Goal: Information Seeking & Learning: Compare options

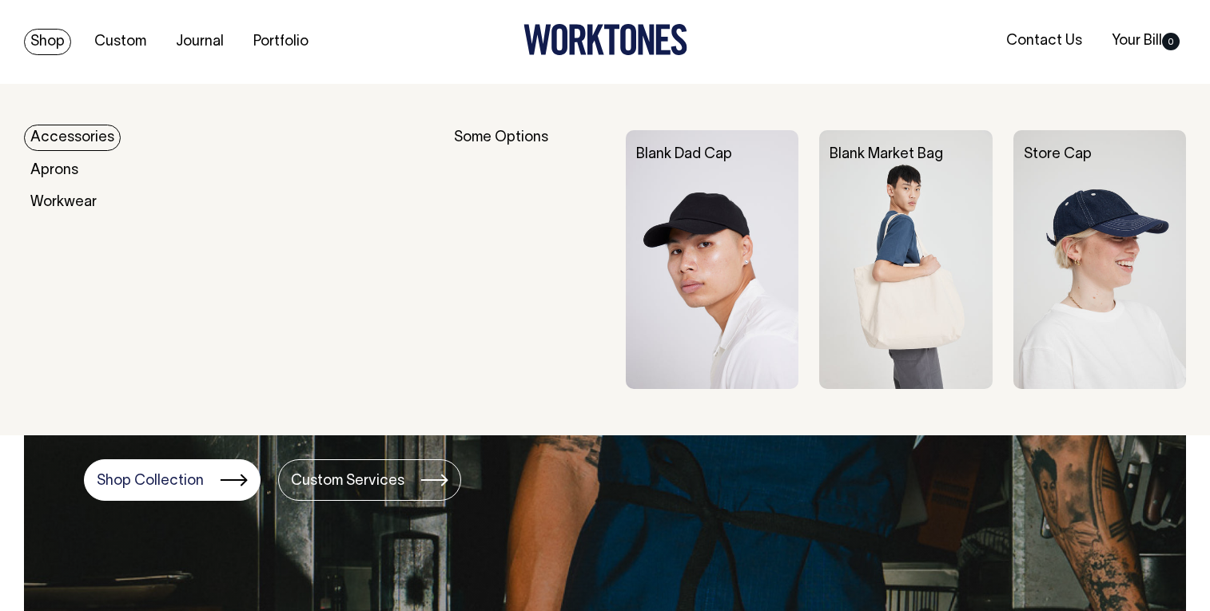
click at [69, 135] on link "Accessories" at bounding box center [72, 138] width 97 height 26
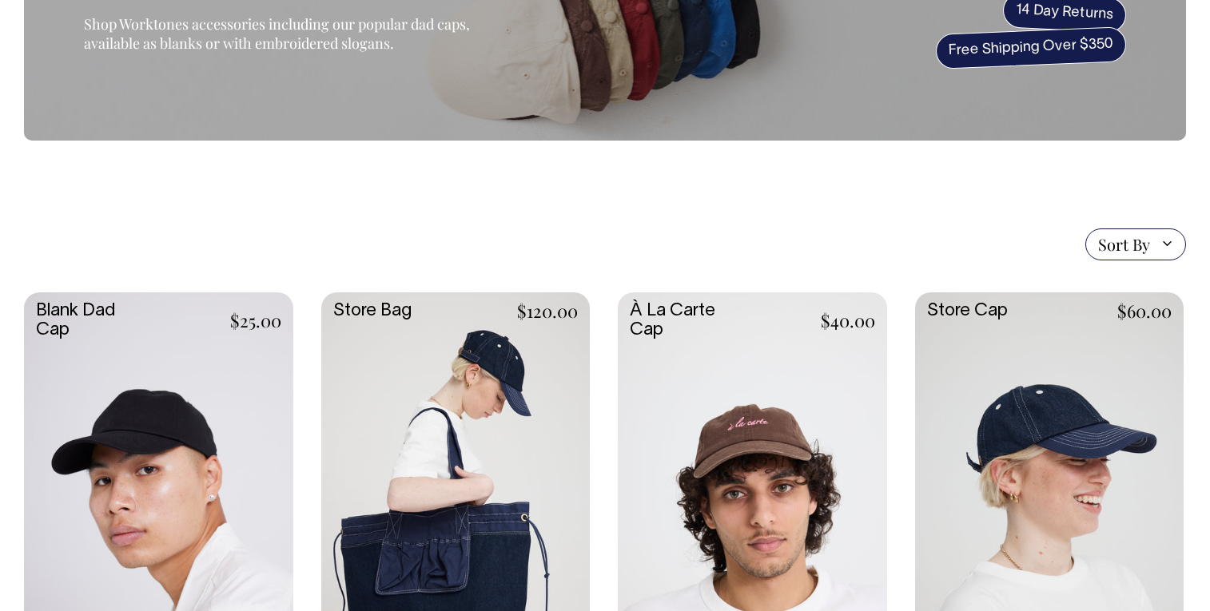
scroll to position [200, 0]
click at [181, 389] on link at bounding box center [158, 492] width 269 height 400
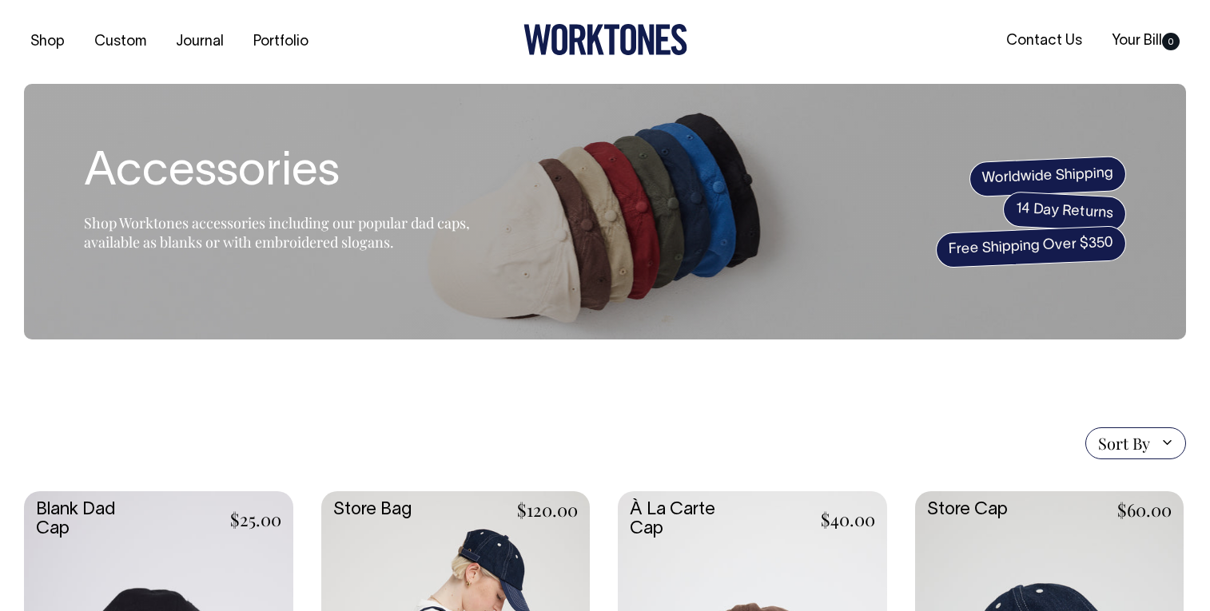
scroll to position [0, 0]
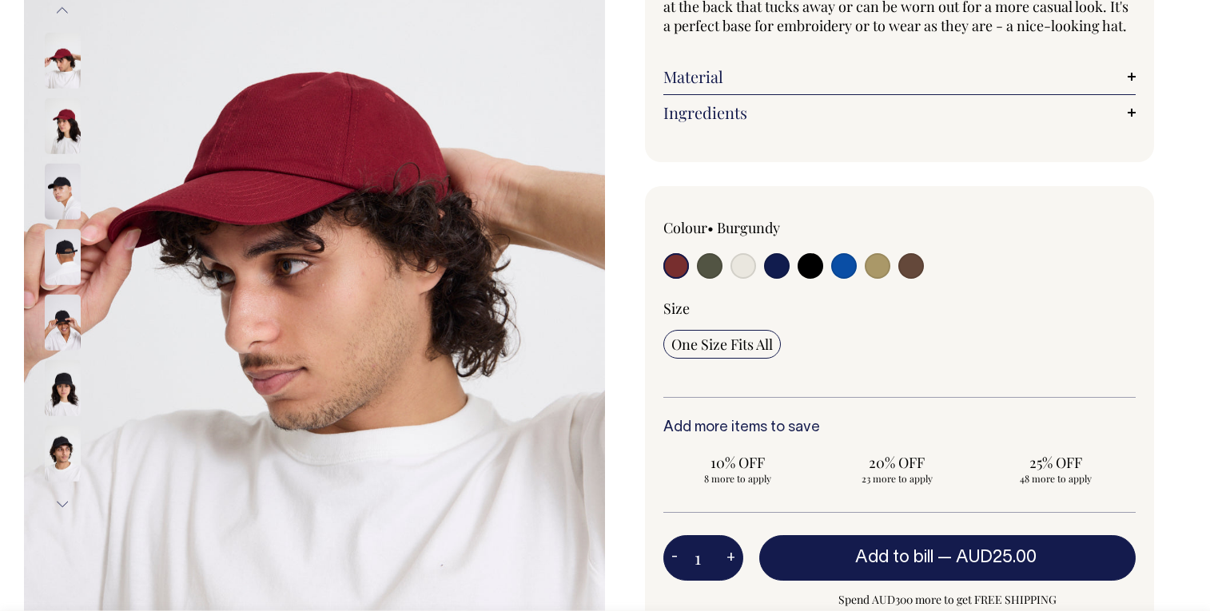
click at [710, 279] on input "radio" at bounding box center [710, 266] width 26 height 26
radio input "true"
select select "Olive"
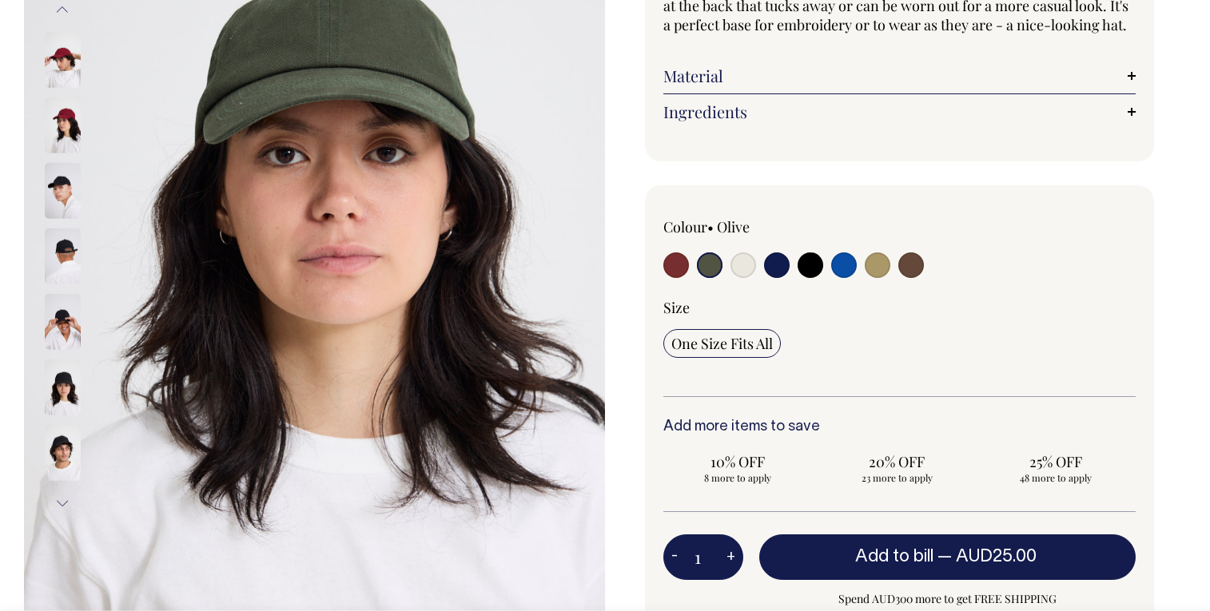
scroll to position [264, 0]
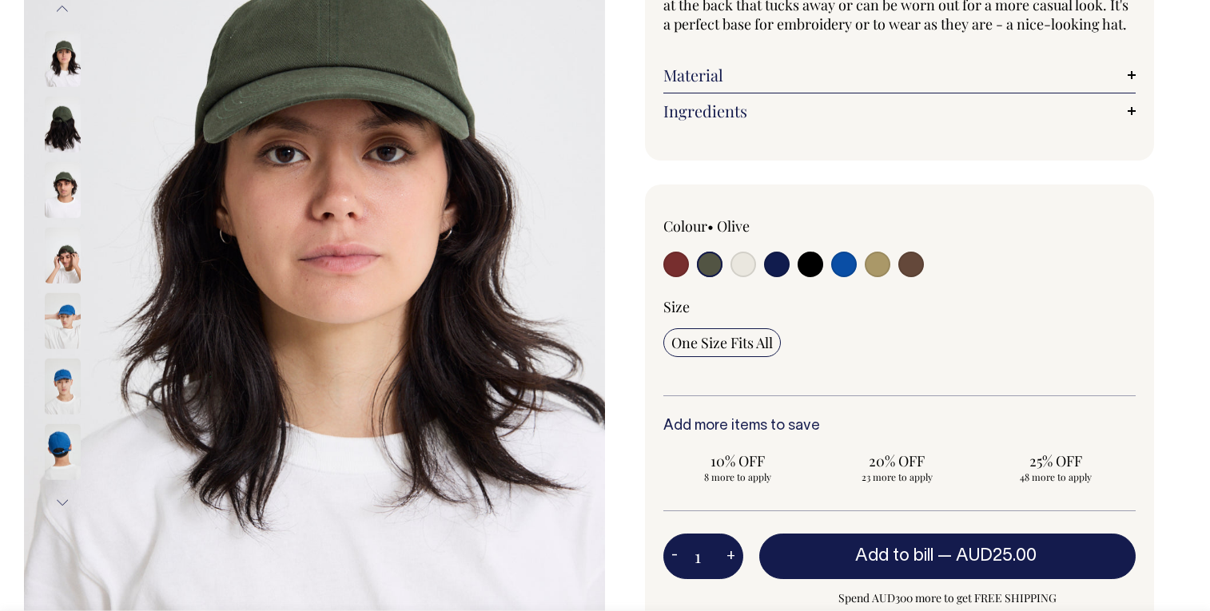
click at [709, 277] on input "radio" at bounding box center [710, 265] width 26 height 26
click at [737, 277] on input "radio" at bounding box center [743, 265] width 26 height 26
radio input "true"
select select "Natural"
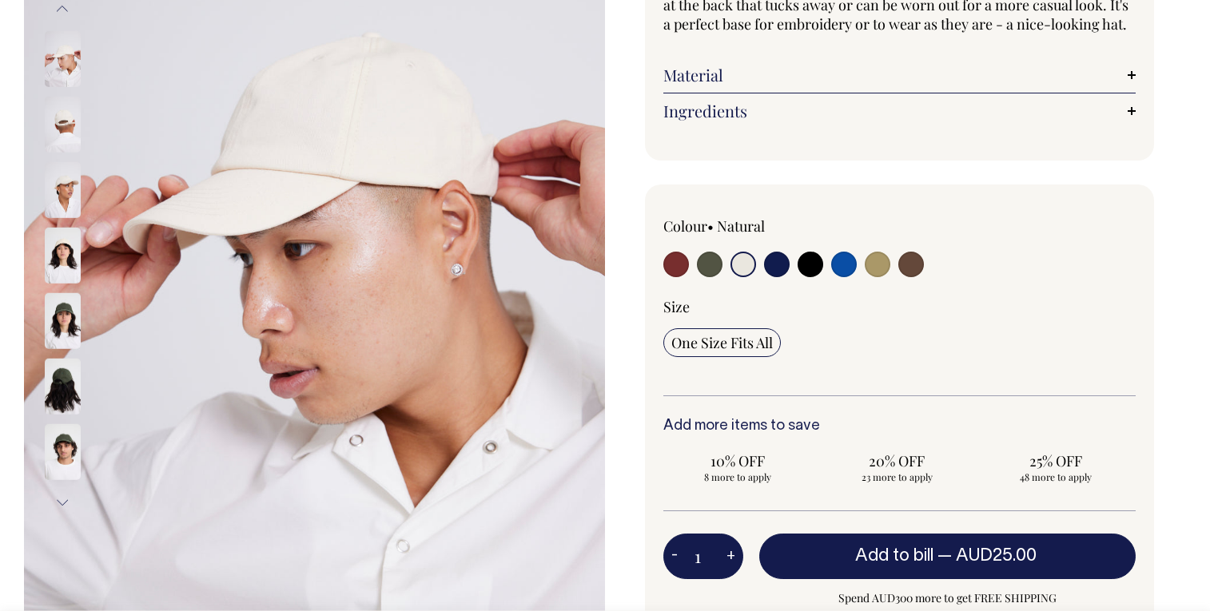
click at [778, 277] on input "radio" at bounding box center [777, 265] width 26 height 26
radio input "true"
select select "Dark Navy"
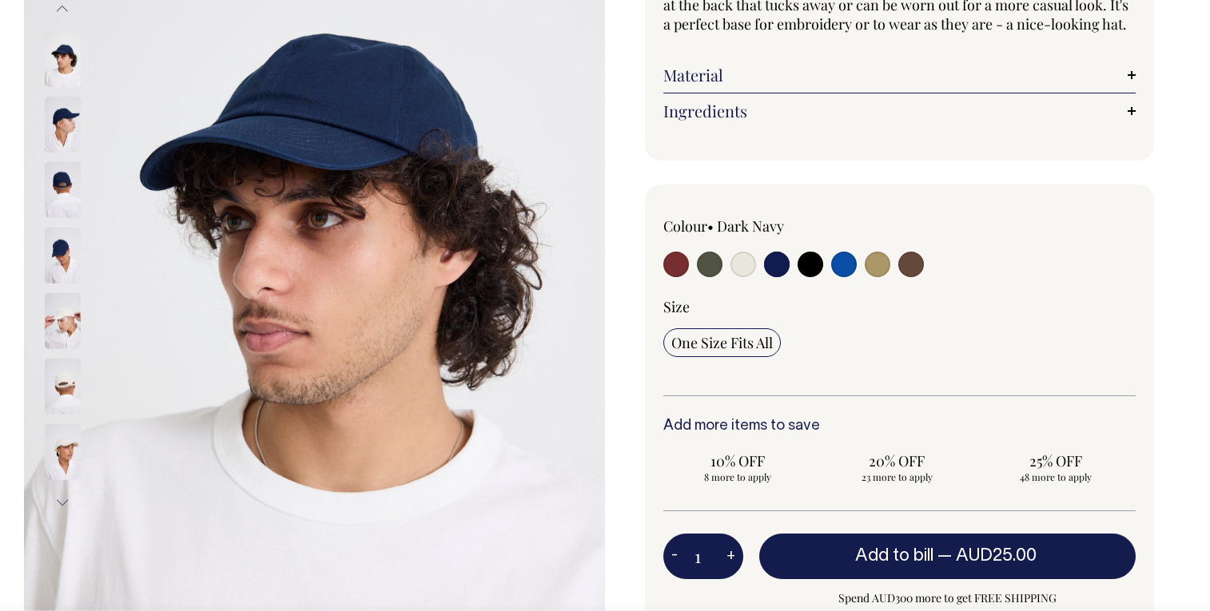
click at [816, 277] on input "radio" at bounding box center [810, 265] width 26 height 26
radio input "true"
select select "Black"
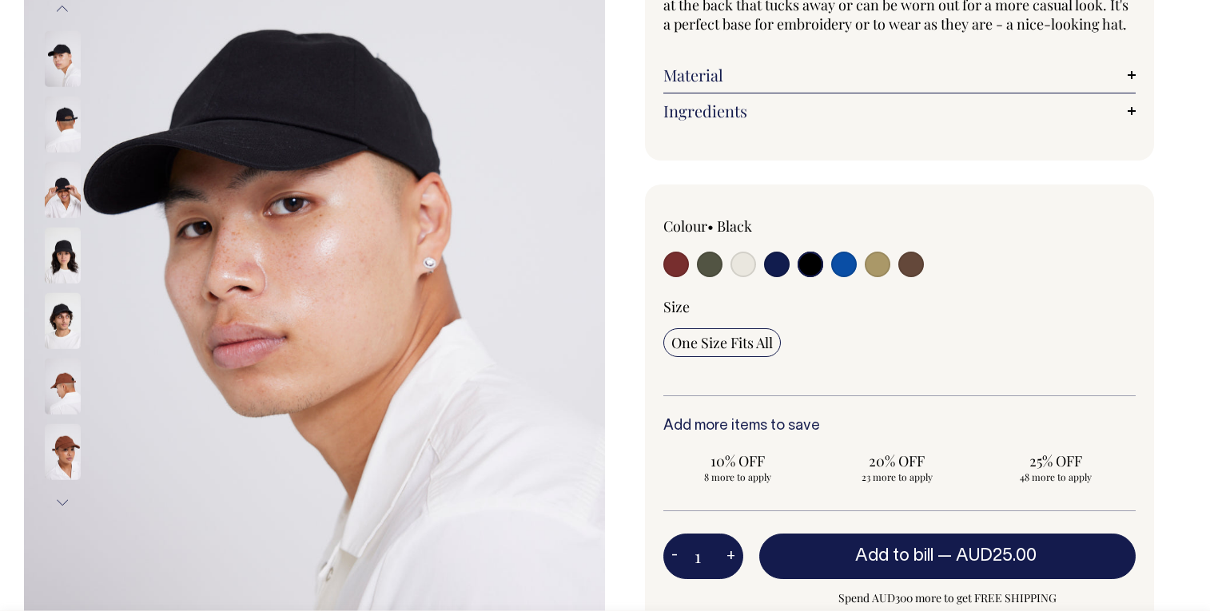
click at [841, 277] on input "radio" at bounding box center [844, 265] width 26 height 26
radio input "true"
select select "Worker Blue"
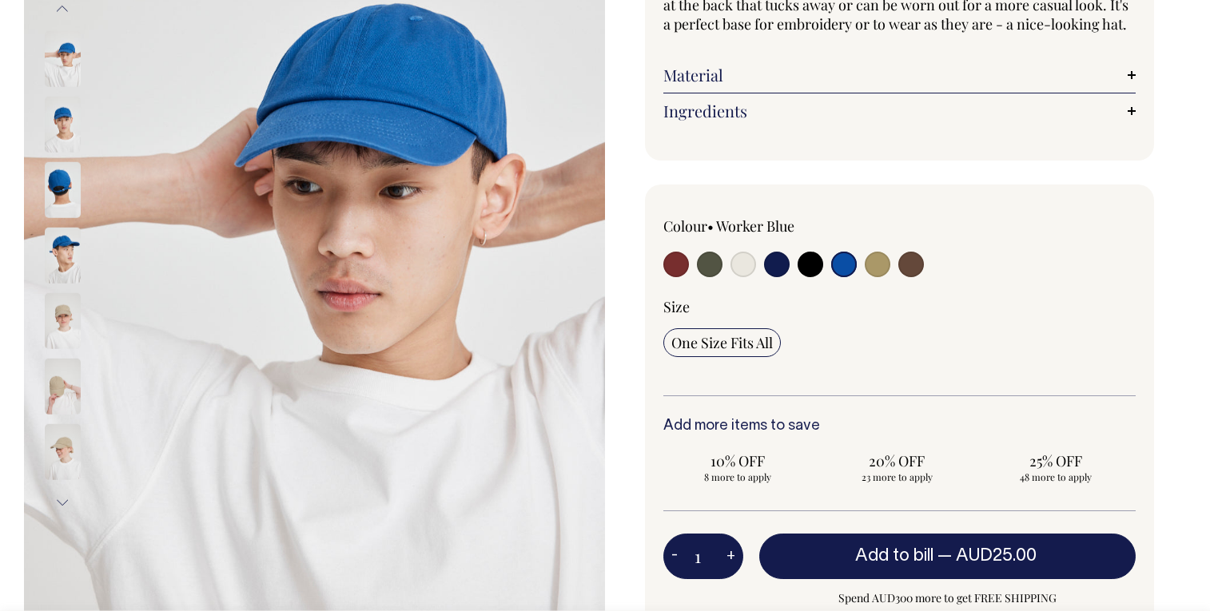
click at [890, 281] on div "Colour • Worker Blue" at bounding box center [899, 249] width 472 height 65
click at [879, 277] on input "radio" at bounding box center [877, 265] width 26 height 26
radio input "true"
select select "Washed Khaki"
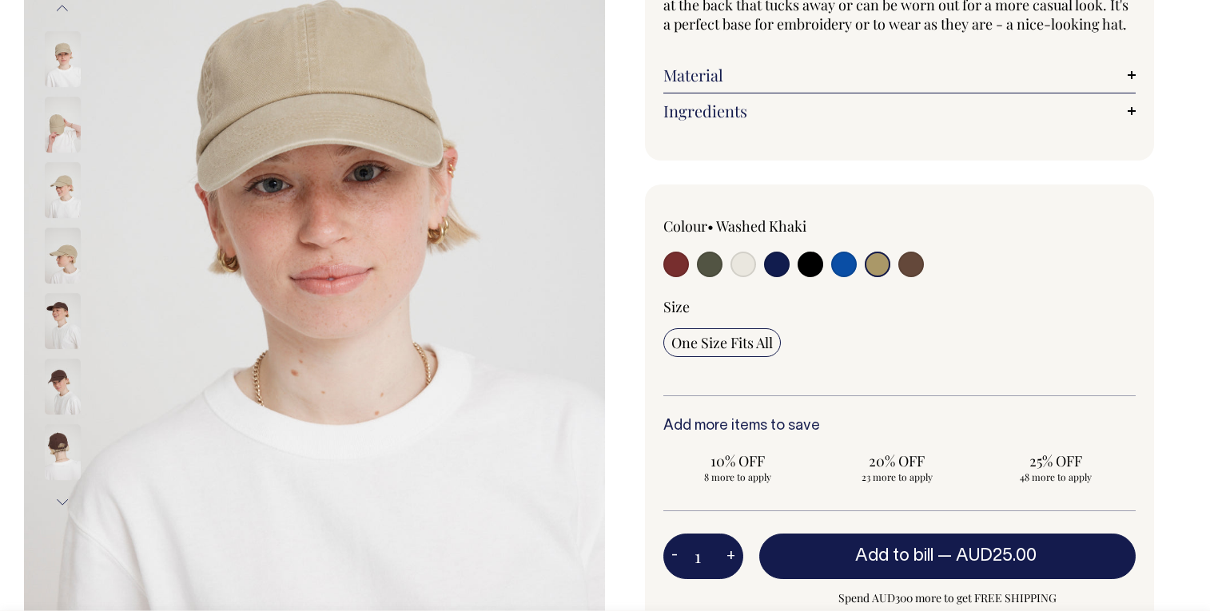
click at [904, 277] on input "radio" at bounding box center [911, 265] width 26 height 26
radio input "true"
select select "Espresso"
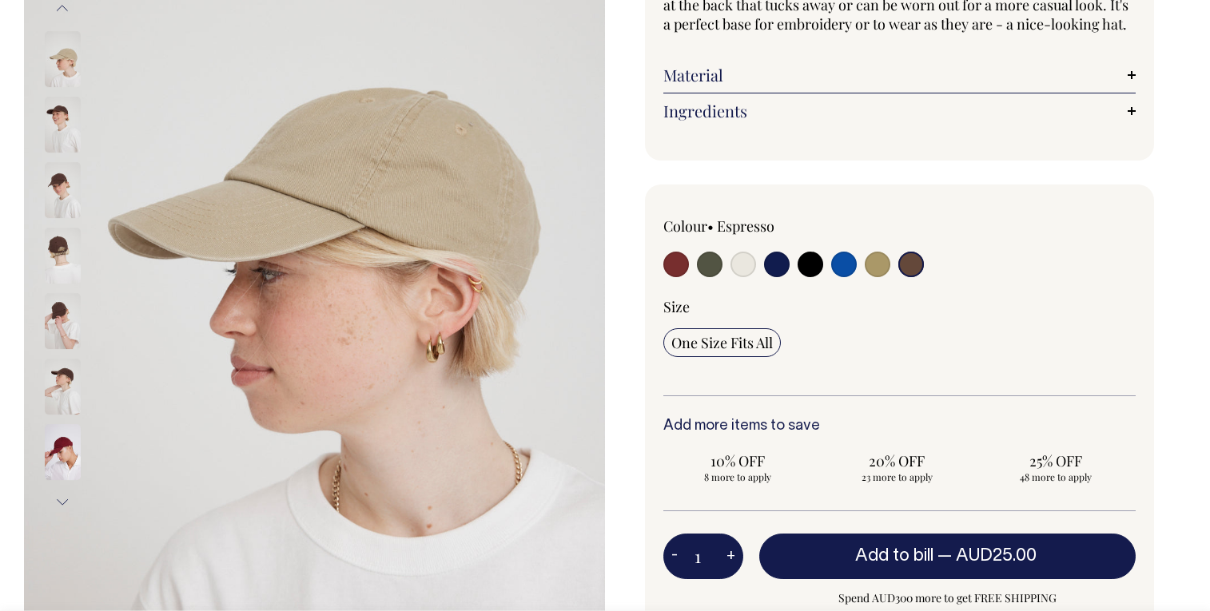
click at [911, 277] on input "radio" at bounding box center [911, 265] width 26 height 26
click at [914, 277] on input "radio" at bounding box center [911, 265] width 26 height 26
click at [842, 277] on input "radio" at bounding box center [844, 265] width 26 height 26
radio input "true"
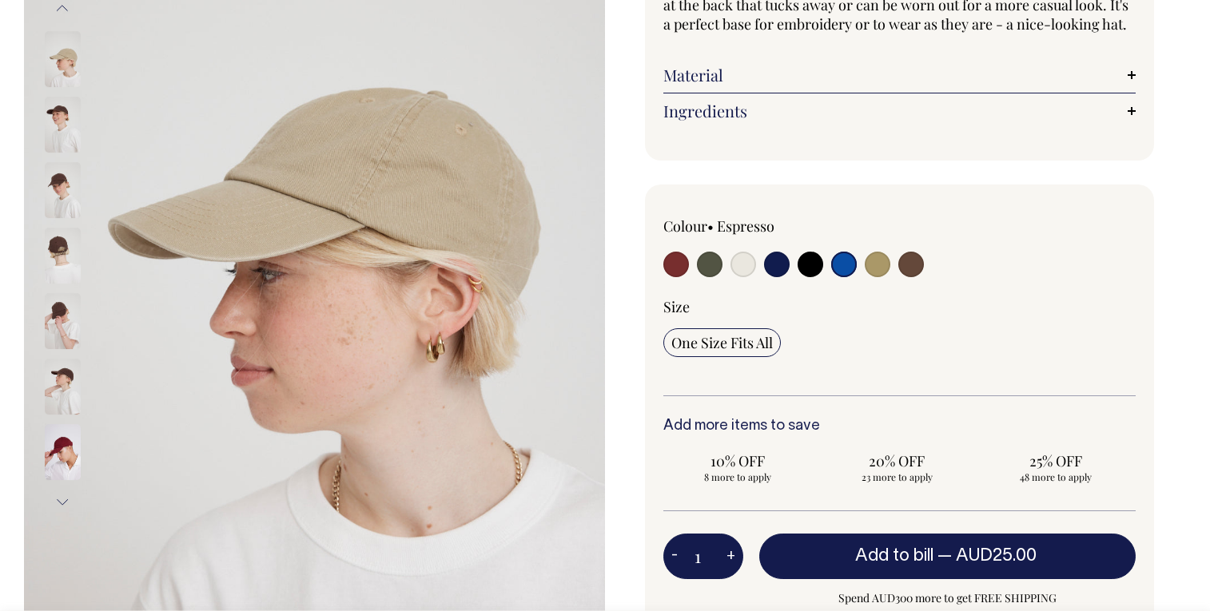
radio input "true"
select select "Worker Blue"
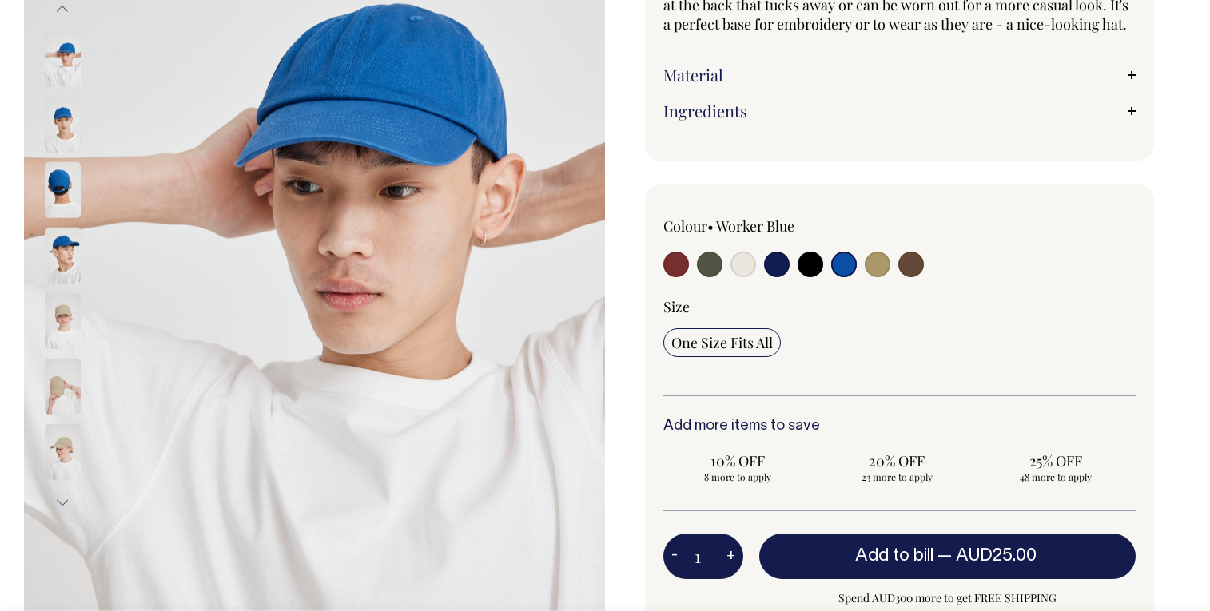
click at [775, 277] on input "radio" at bounding box center [777, 265] width 26 height 26
radio input "true"
select select "Dark Navy"
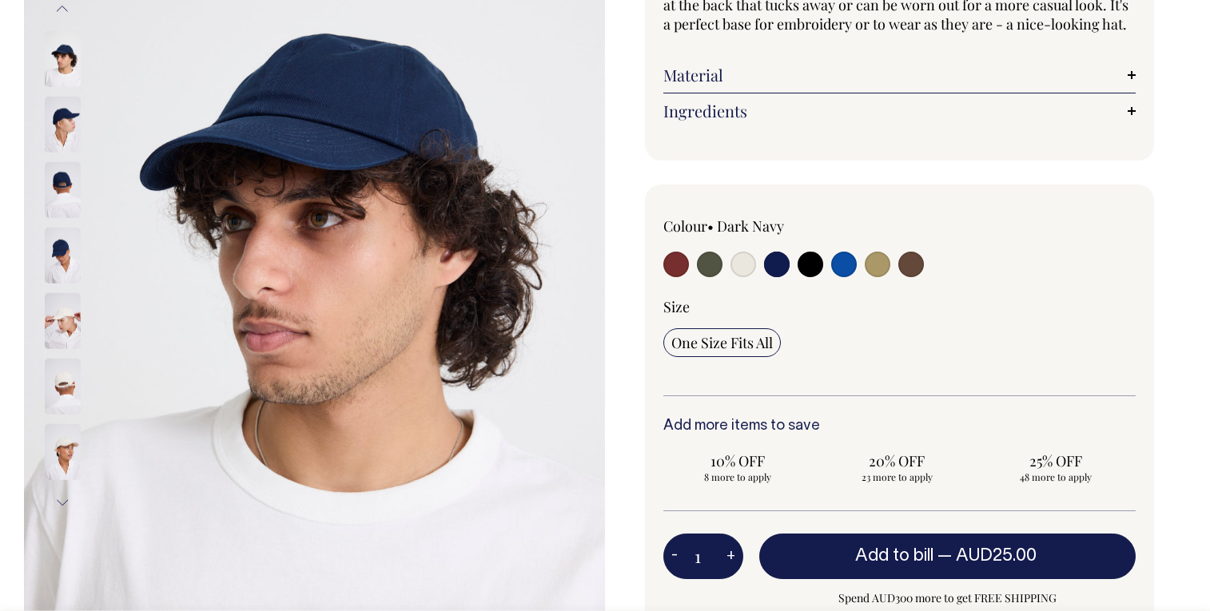
click at [916, 277] on input "radio" at bounding box center [911, 265] width 26 height 26
radio input "true"
select select "Espresso"
